Goal: Task Accomplishment & Management: Complete application form

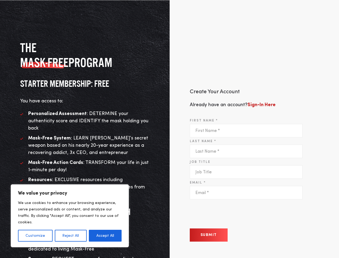
click at [170, 129] on div "Create Your Account Already have an account? Sign-In Here First Name * Last Nam…" at bounding box center [255, 169] width 170 height 242
click at [35, 235] on button "Customize" at bounding box center [35, 236] width 35 height 12
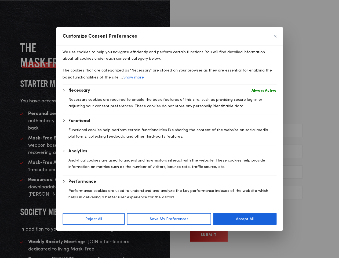
click at [70, 235] on div at bounding box center [169, 129] width 339 height 258
click at [105, 140] on p "Functional cookies help perform certain functionalities like sharing the conten…" at bounding box center [172, 133] width 208 height 13
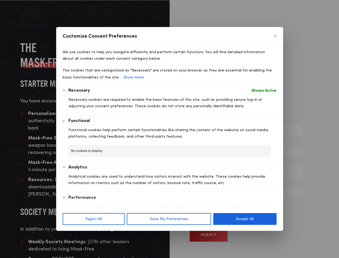
click at [209, 186] on p "Analytical cookies are used to understand how visitors interact with the websit…" at bounding box center [172, 179] width 208 height 13
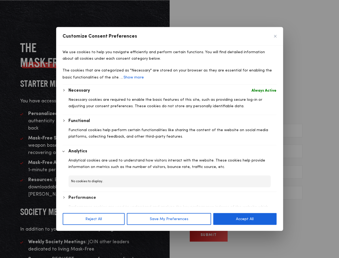
click at [230, 214] on div "Reject All Save My Preferences Accept All" at bounding box center [169, 219] width 227 height 24
